Goal: Book appointment/travel/reservation

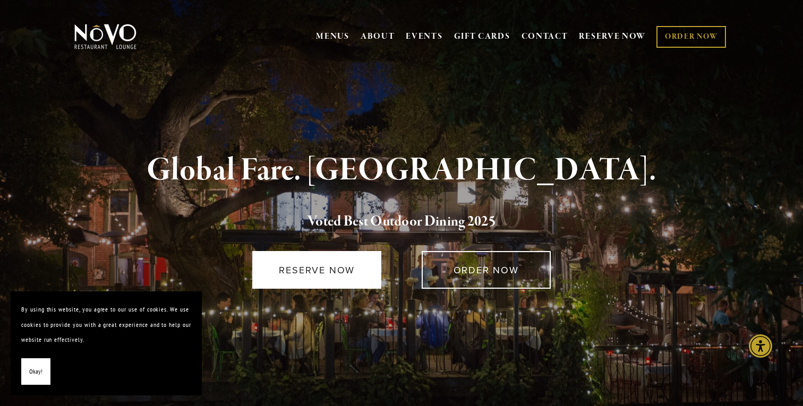
click at [364, 251] on link "RESERVE NOW" at bounding box center [316, 270] width 129 height 38
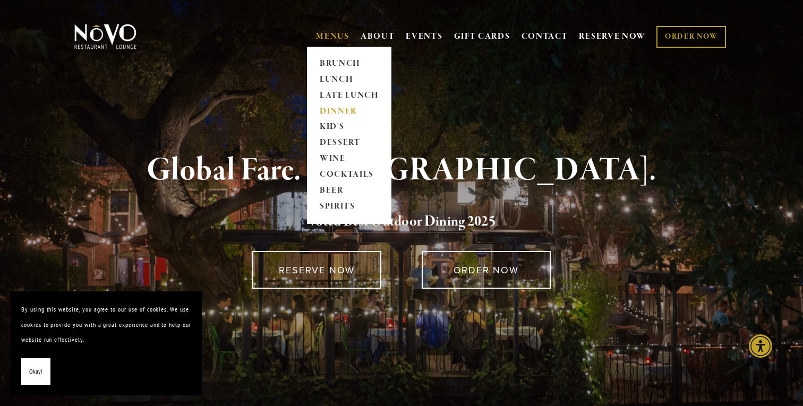
click at [326, 108] on link "DINNER" at bounding box center [349, 112] width 66 height 16
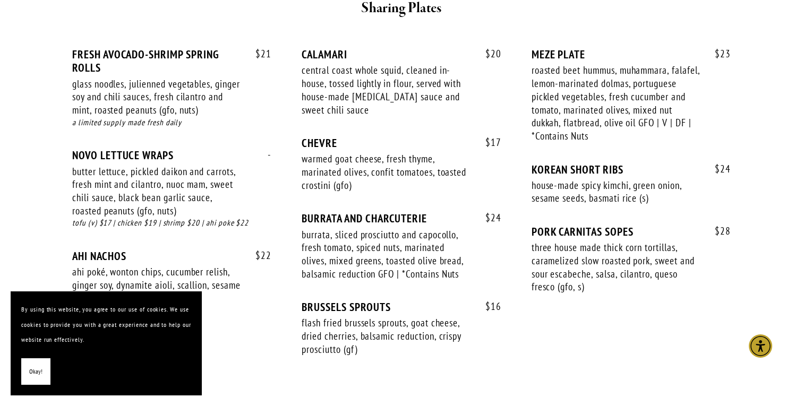
scroll to position [757, 0]
